Goal: Task Accomplishment & Management: Use online tool/utility

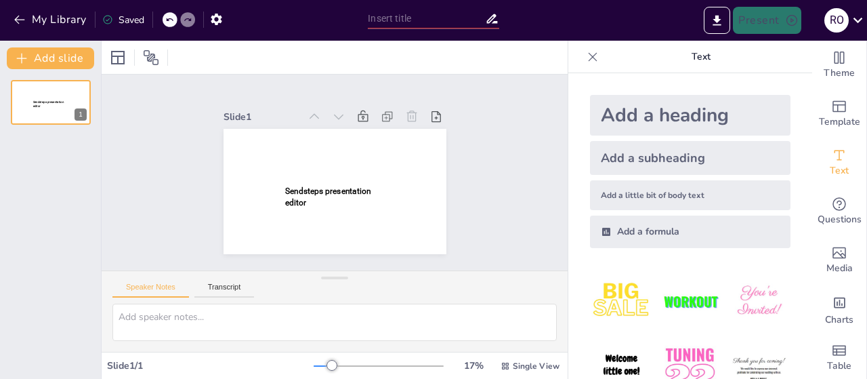
type input "New Sendsteps"
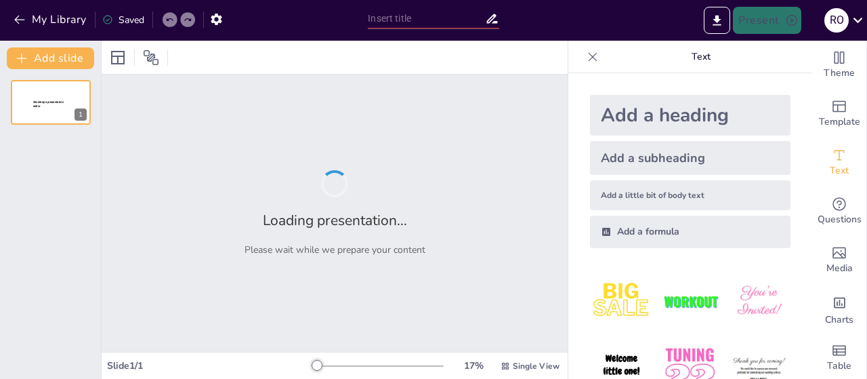
type input "New Sendsteps"
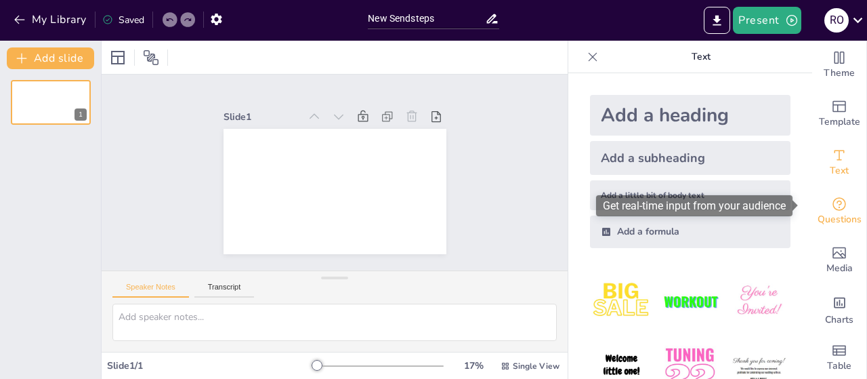
scroll to position [14, 0]
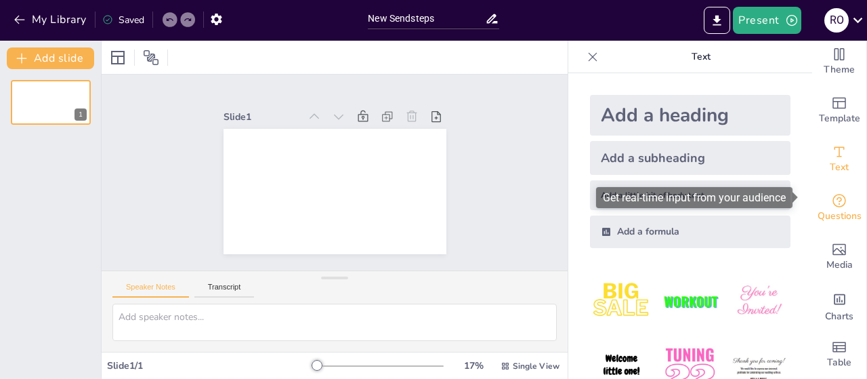
click at [833, 209] on span "Questions" at bounding box center [840, 216] width 44 height 15
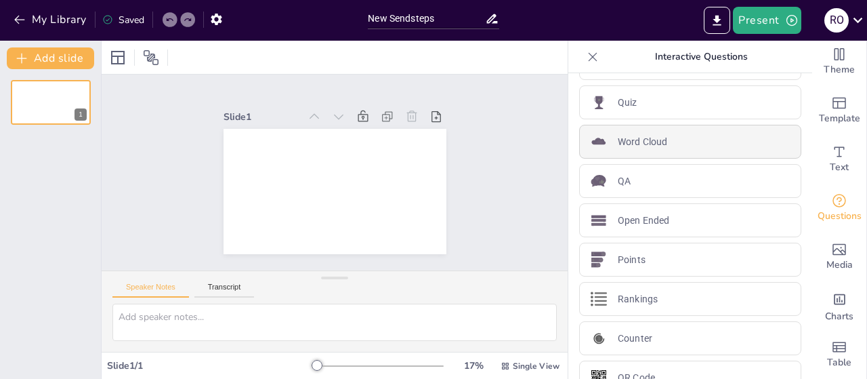
scroll to position [60, 0]
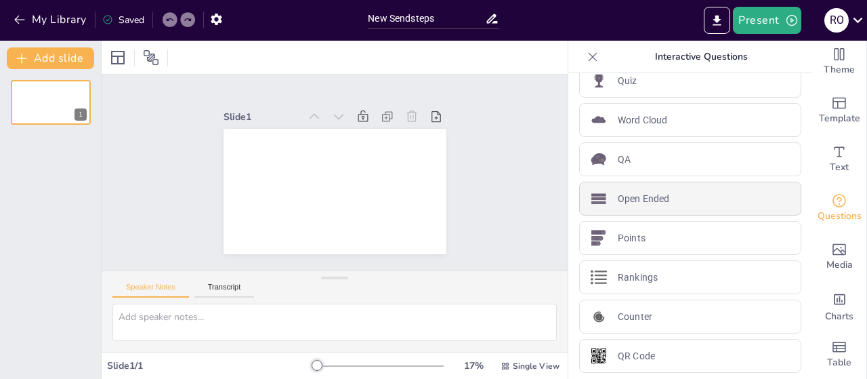
click at [646, 196] on p "Open Ended" at bounding box center [643, 199] width 51 height 14
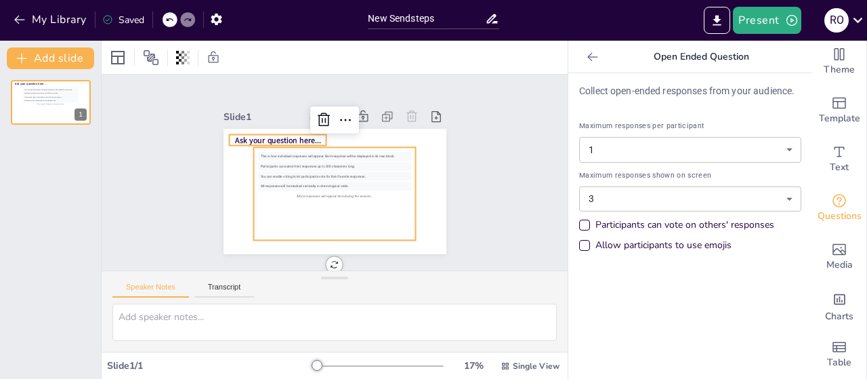
click at [340, 131] on span "Ask your question here..." at bounding box center [354, 110] width 28 height 86
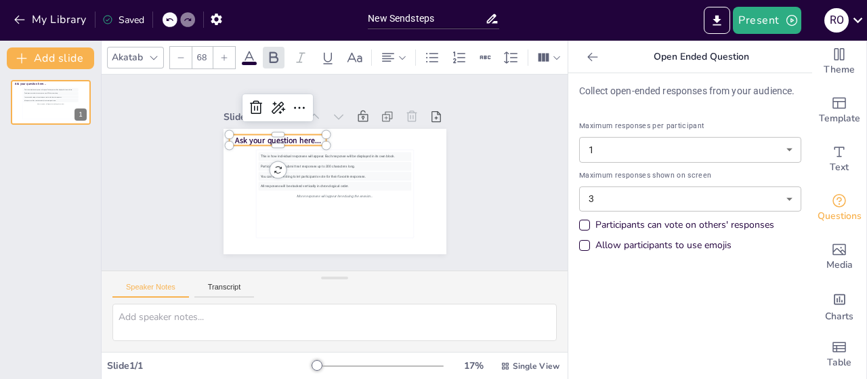
click at [362, 131] on span "Ask your question here..." at bounding box center [367, 115] width 11 height 86
click at [354, 178] on span "Ask your question here..." at bounding box center [397, 192] width 86 height 28
type input "76.4"
drag, startPoint x: 311, startPoint y: 134, endPoint x: 289, endPoint y: 133, distance: 22.4
click at [289, 133] on div "This is how individual responses will appear. Each response will be displayed i…" at bounding box center [328, 190] width 251 height 188
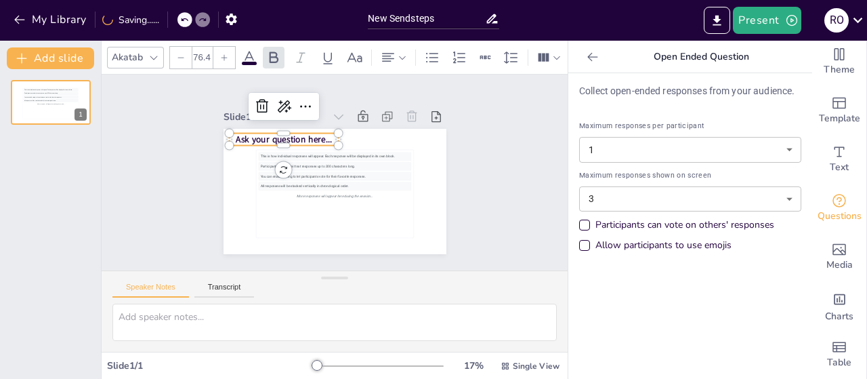
click at [320, 135] on span "Ask your question here..." at bounding box center [325, 112] width 73 height 80
click at [349, 182] on div at bounding box center [356, 189] width 15 height 15
click at [293, 133] on span "Ask your question here..." at bounding box center [312, 116] width 85 height 66
click at [361, 135] on span "Ask your question here..." at bounding box center [381, 135] width 41 height 96
click at [298, 133] on span "Ask your question here..." at bounding box center [307, 112] width 85 height 66
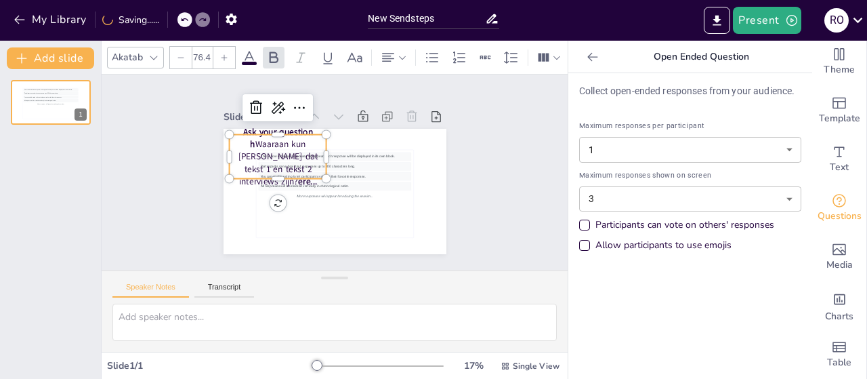
click at [305, 135] on p "Ask your question h [PERSON_NAME] kun [PERSON_NAME] dat tekst 1 en tekst 2 inte…" at bounding box center [289, 135] width 114 height 96
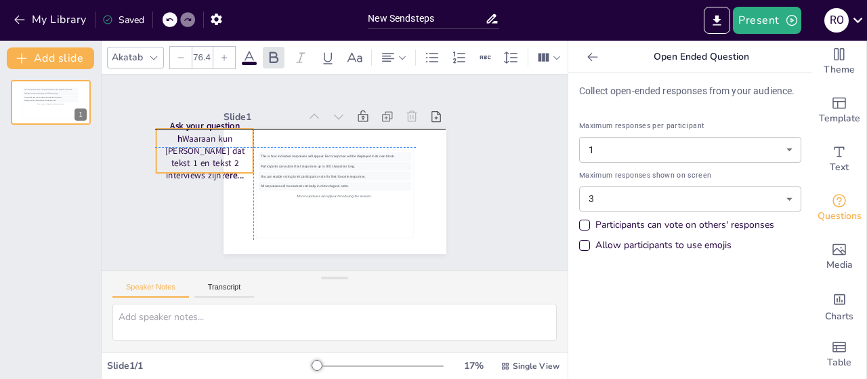
drag, startPoint x: 305, startPoint y: 135, endPoint x: 257, endPoint y: 129, distance: 48.4
click at [257, 112] on p "Ask your question h [PERSON_NAME] kun [PERSON_NAME] dat tekst 1 en tekst 2 inte…" at bounding box center [276, 54] width 108 height 115
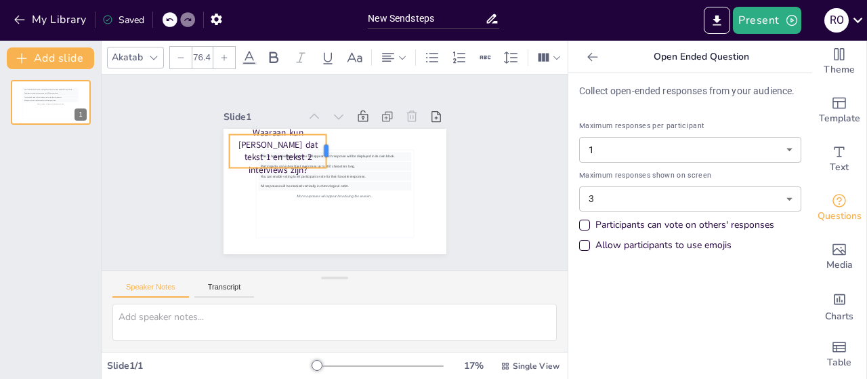
type input "68"
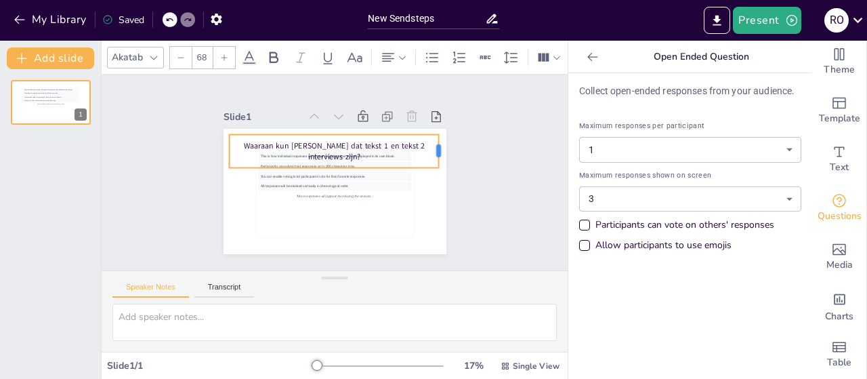
drag, startPoint x: 316, startPoint y: 151, endPoint x: 428, endPoint y: 140, distance: 112.3
click at [428, 140] on div "This is how individual responses will appear. Each response will be displayed i…" at bounding box center [335, 191] width 223 height 125
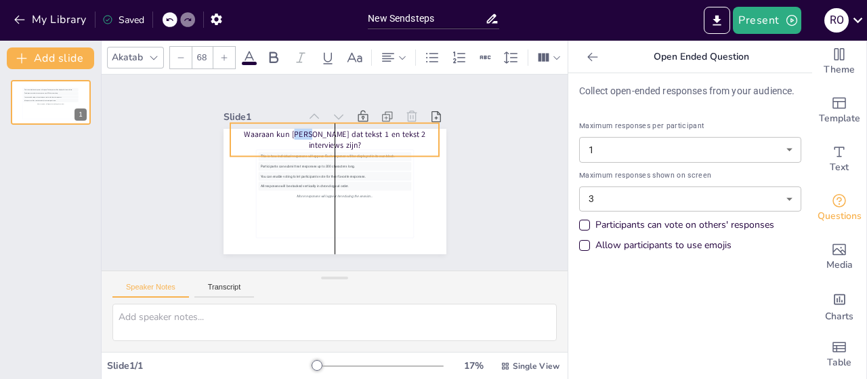
drag, startPoint x: 278, startPoint y: 140, endPoint x: 274, endPoint y: 129, distance: 12.2
click at [274, 129] on p "Waaraan kun [PERSON_NAME] dat tekst 1 en tekst 2 interviews zijn?" at bounding box center [334, 140] width 209 height 22
click at [499, 140] on div "Slide 1 This is how individual responses will appear. Each response will be dis…" at bounding box center [335, 172] width 432 height 492
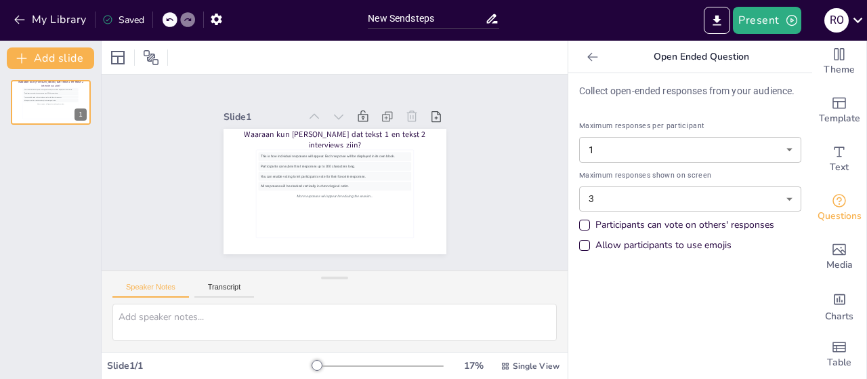
click at [682, 196] on body "My Library Saved New Sendsteps Present R O Document fonts Akatab Popular fonts …" at bounding box center [433, 189] width 867 height 379
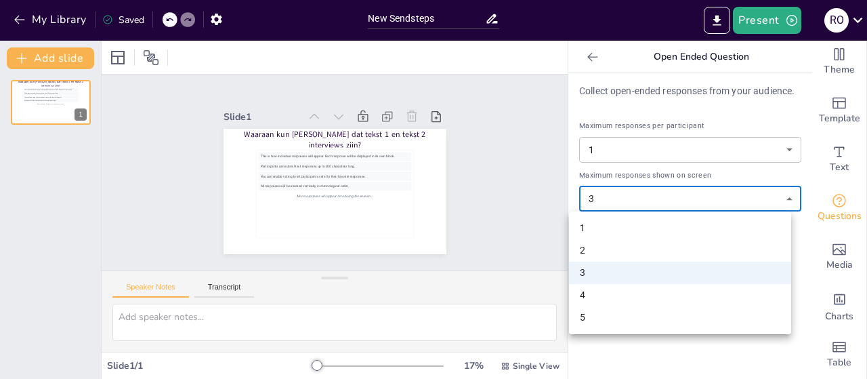
click at [615, 308] on li "5" at bounding box center [680, 317] width 222 height 22
type input "5"
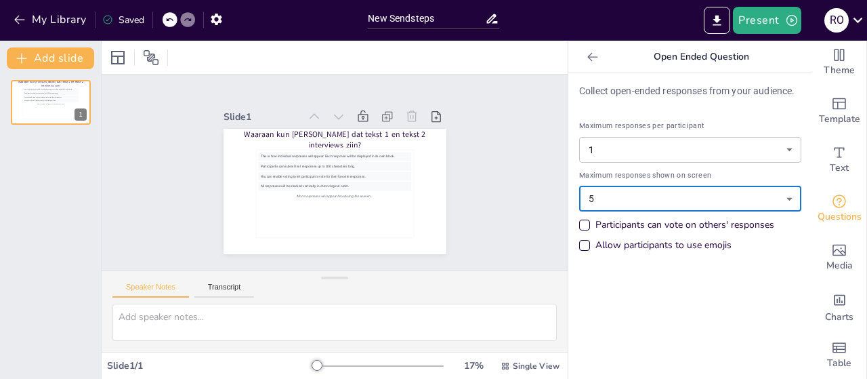
scroll to position [14, 0]
